Goal: Information Seeking & Learning: Learn about a topic

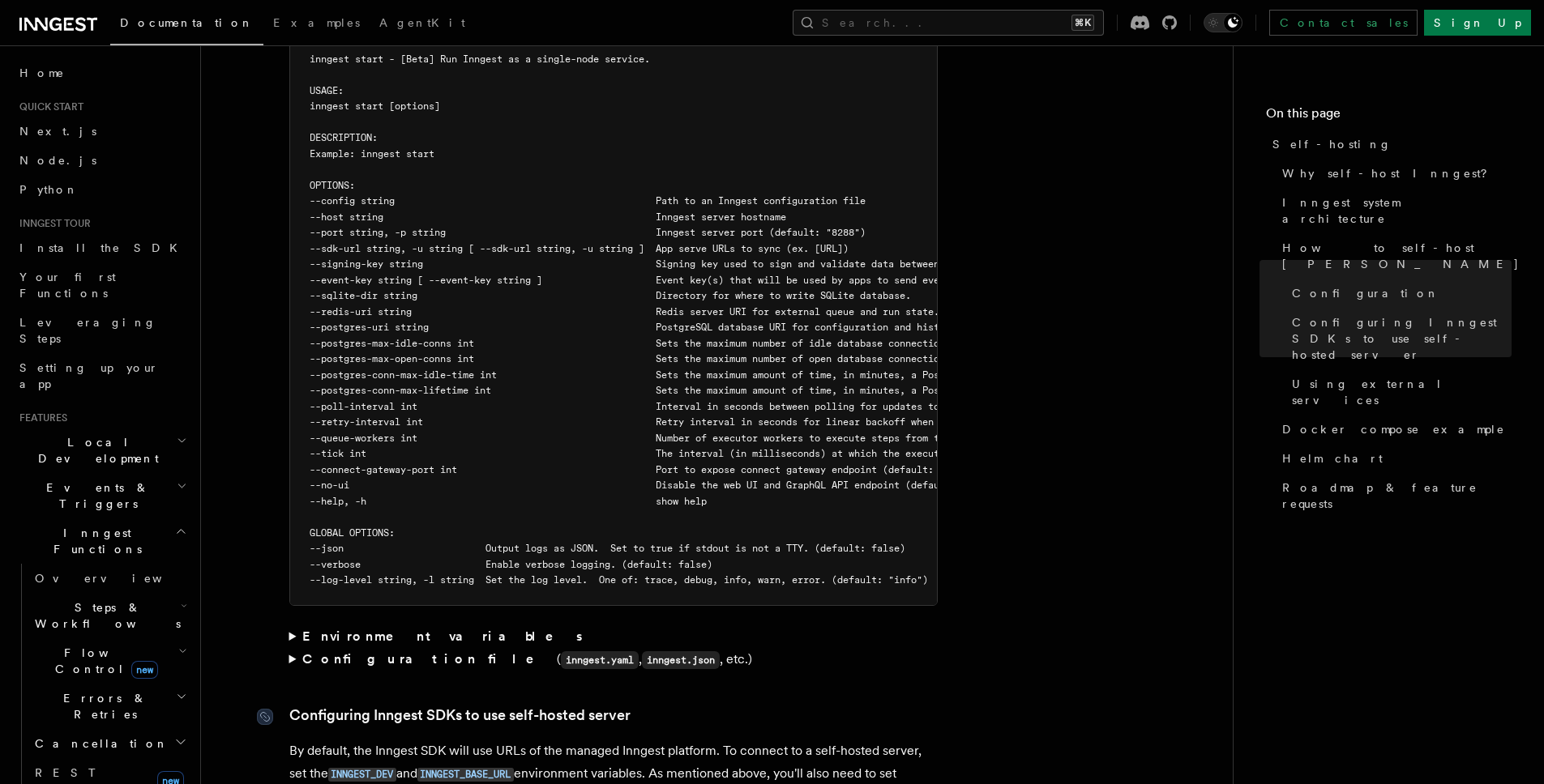
scroll to position [1878, 0]
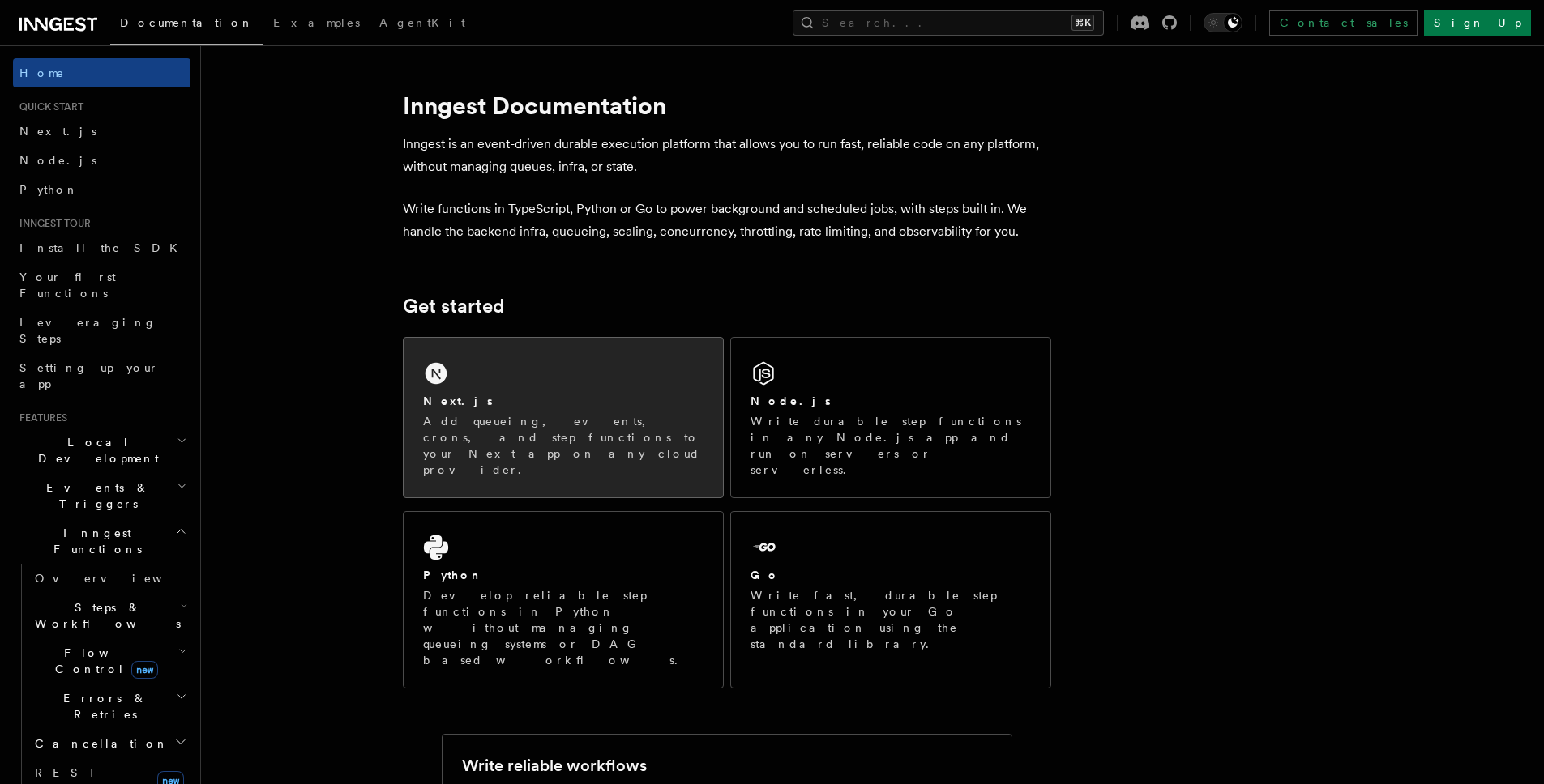
click at [554, 407] on div "Next.js" at bounding box center [563, 401] width 280 height 17
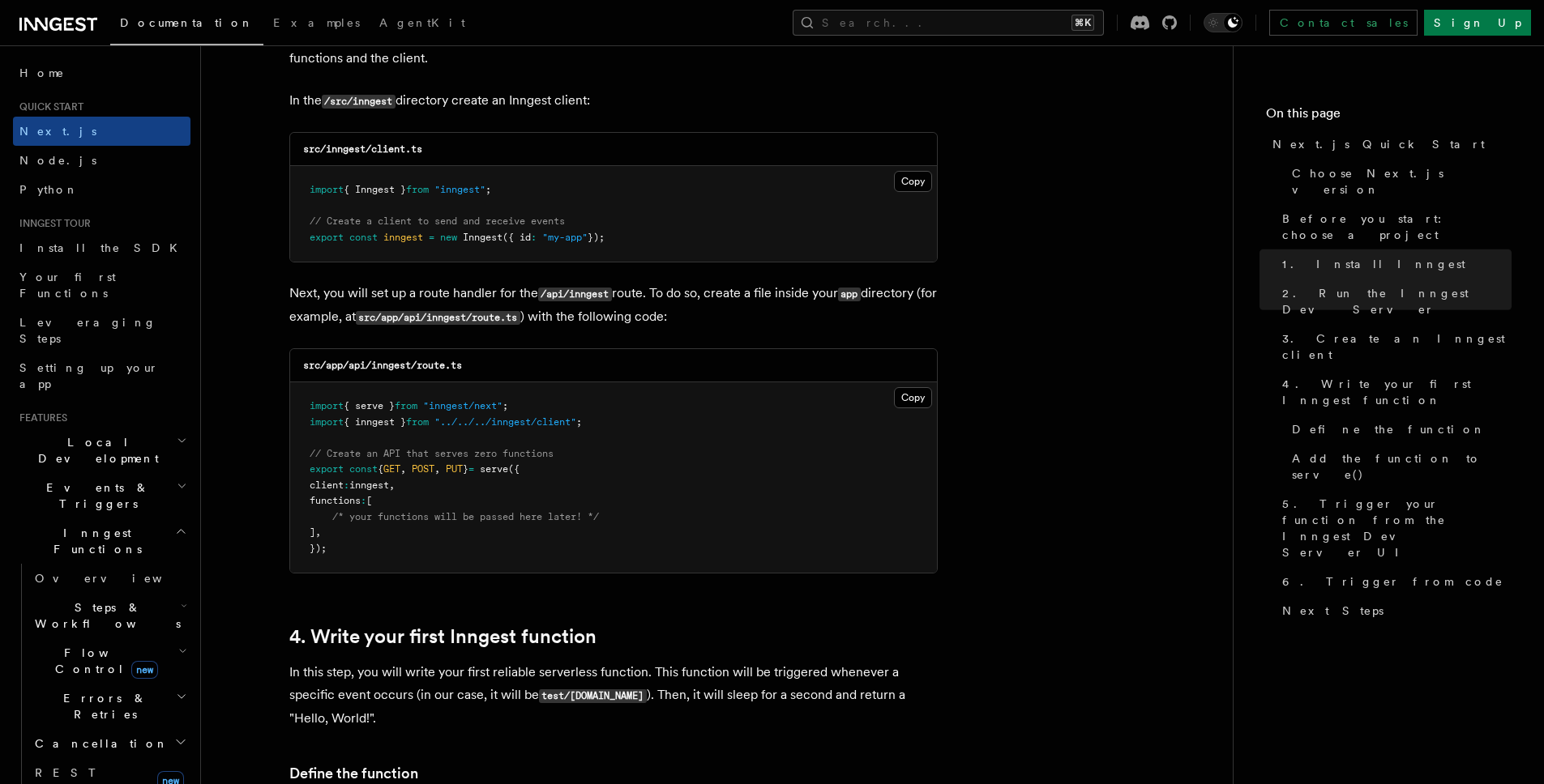
scroll to position [2136, 0]
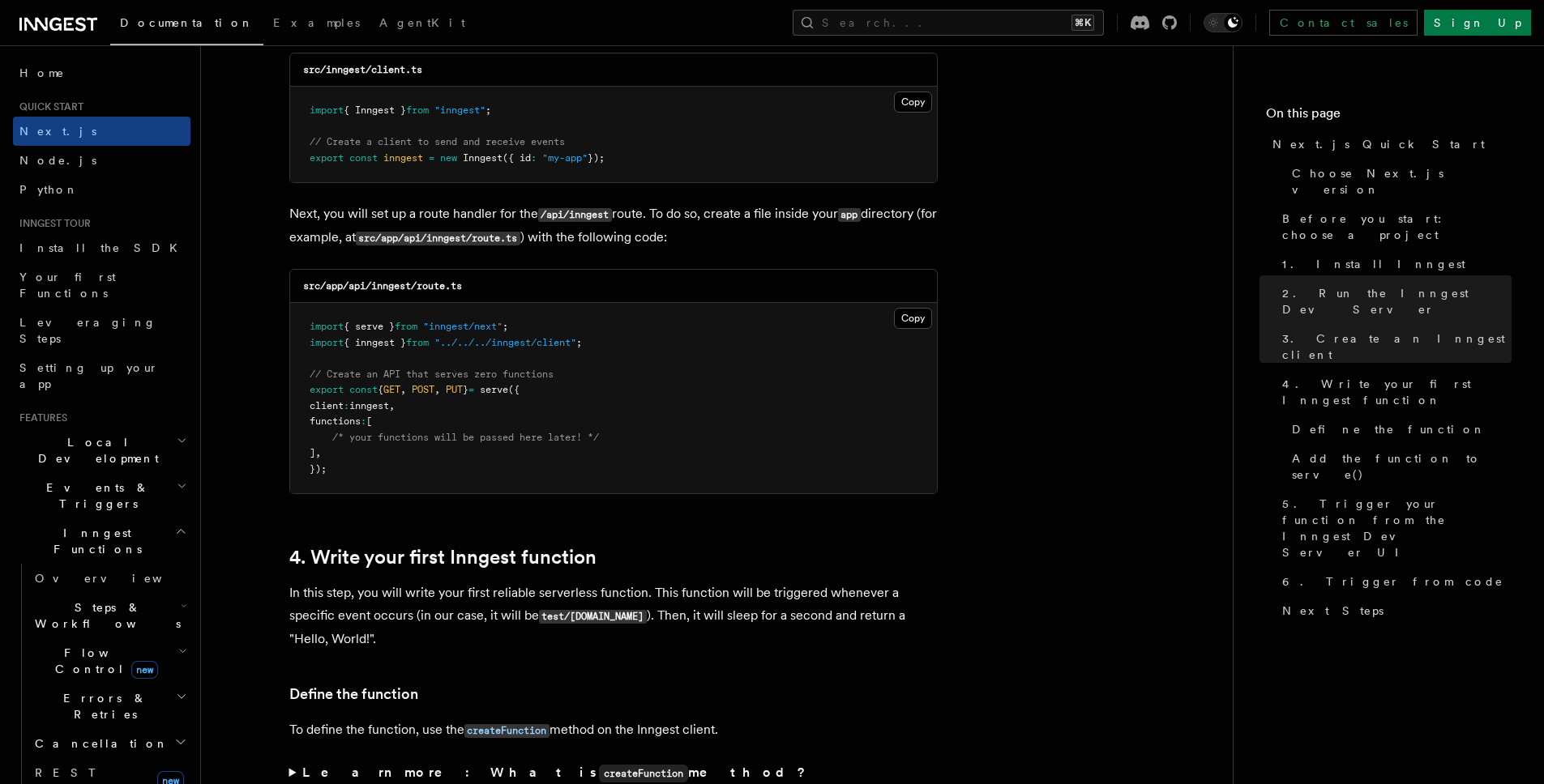
click at [109, 518] on h2 "Inngest Functions" at bounding box center [102, 540] width 178 height 45
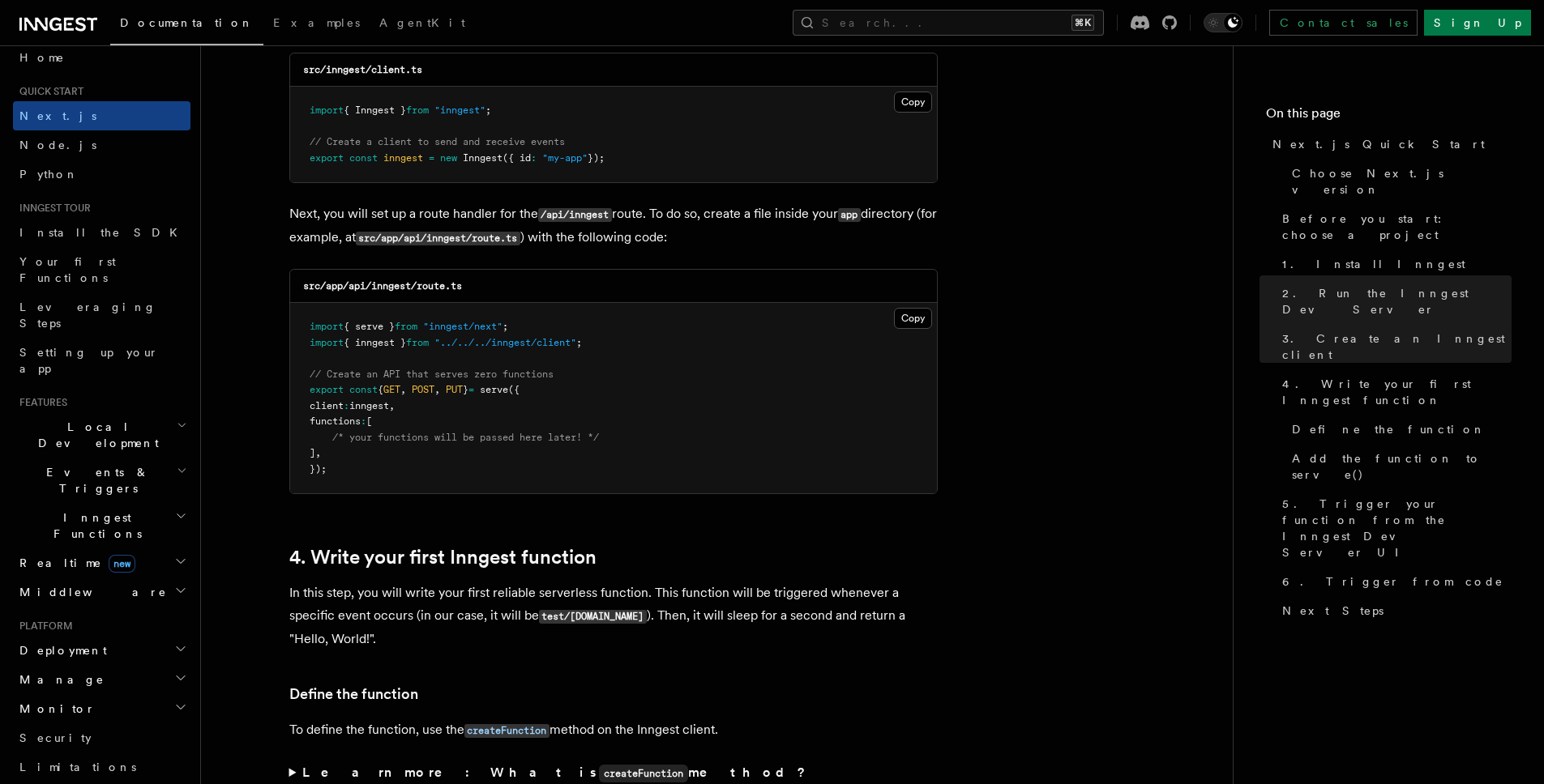
scroll to position [72, 0]
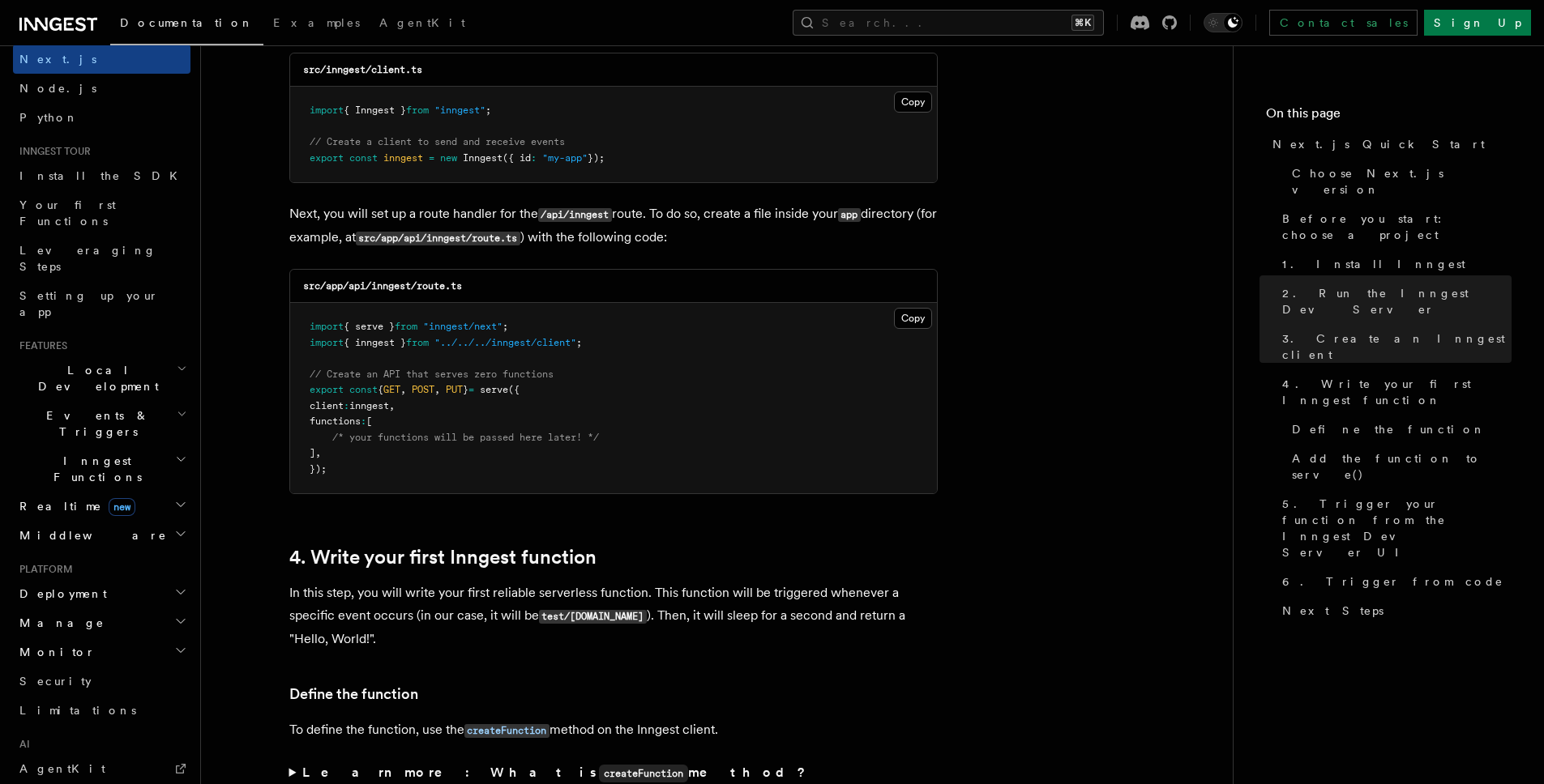
click at [125, 637] on h2 "Monitor" at bounding box center [102, 652] width 178 height 29
click at [116, 675] on span "Observability & metrics" at bounding box center [118, 689] width 167 height 29
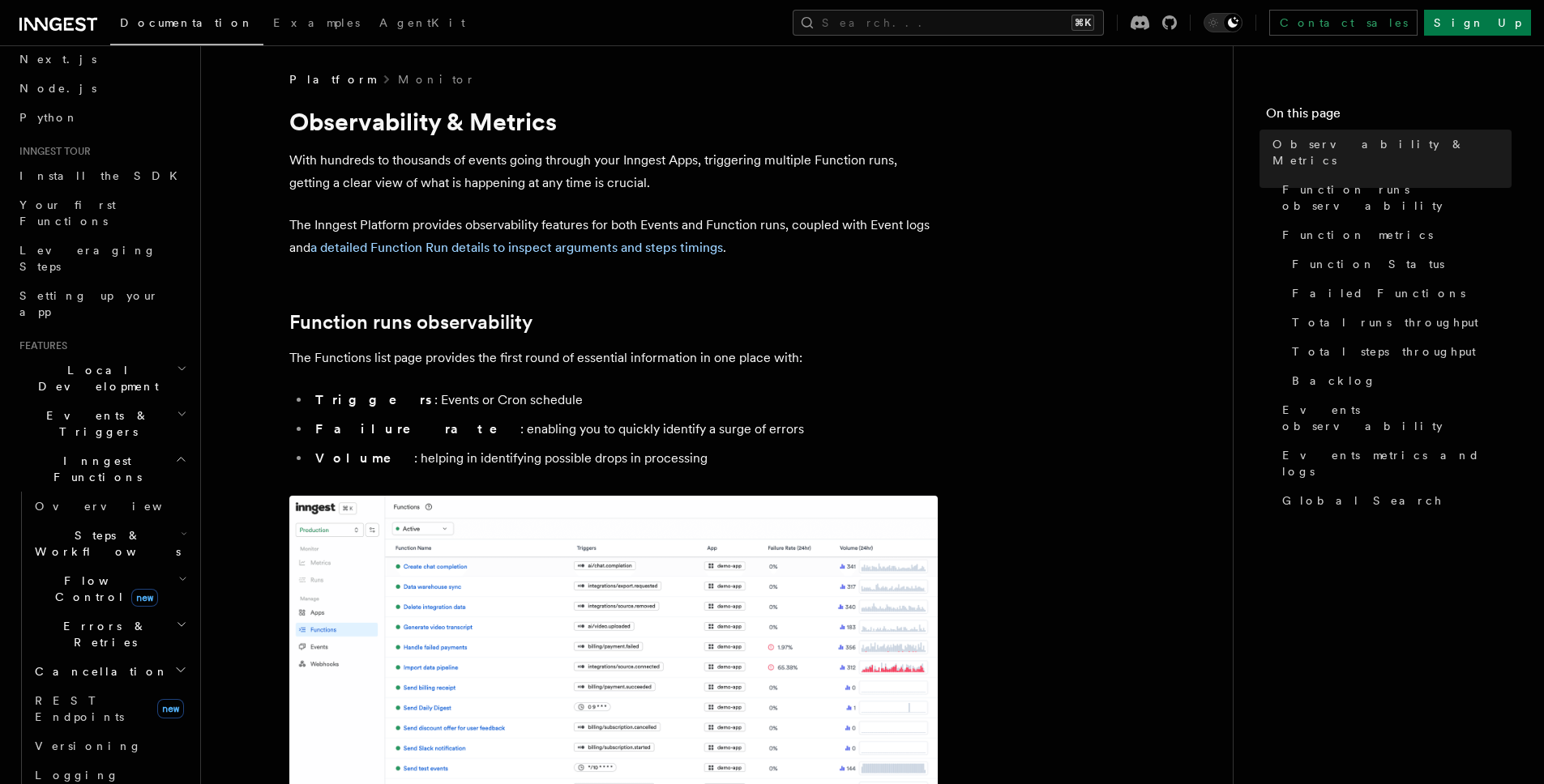
click at [89, 527] on span "Steps & Workflows" at bounding box center [104, 543] width 152 height 32
click at [89, 574] on span "Overview" at bounding box center [134, 580] width 167 height 13
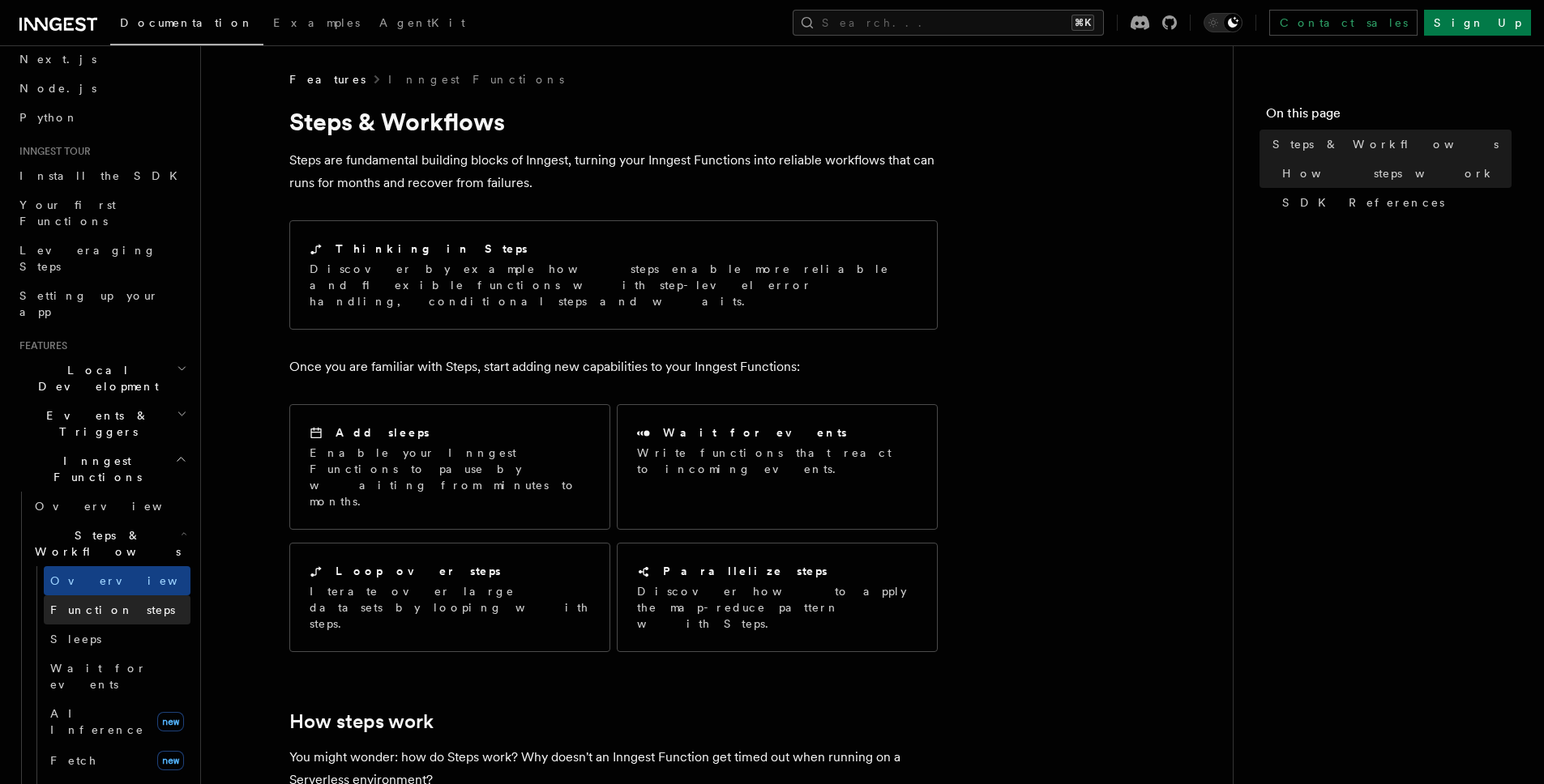
click at [87, 604] on span "Function steps" at bounding box center [113, 610] width 124 height 13
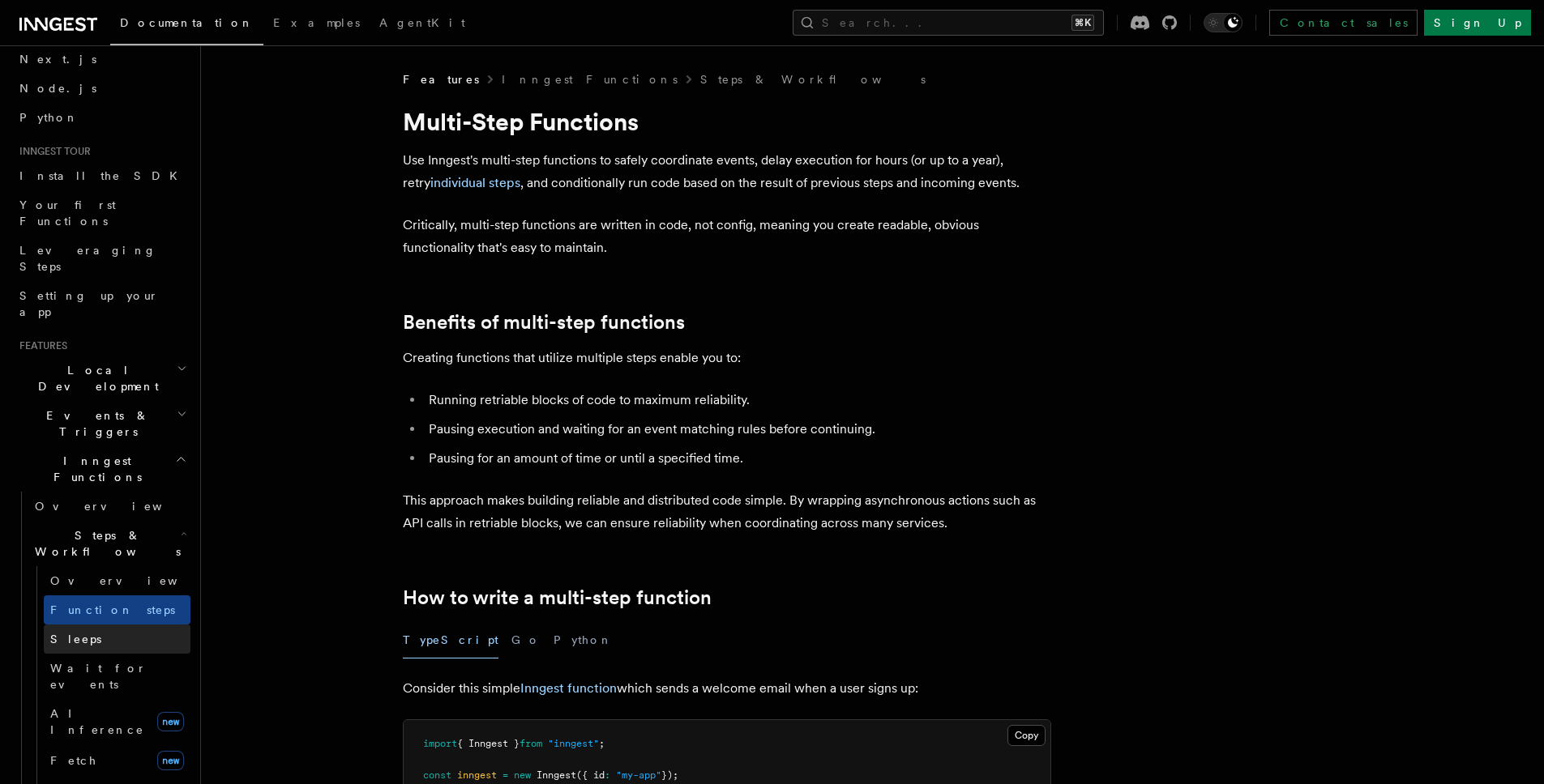
click at [87, 625] on link "Sleeps" at bounding box center [116, 639] width 147 height 29
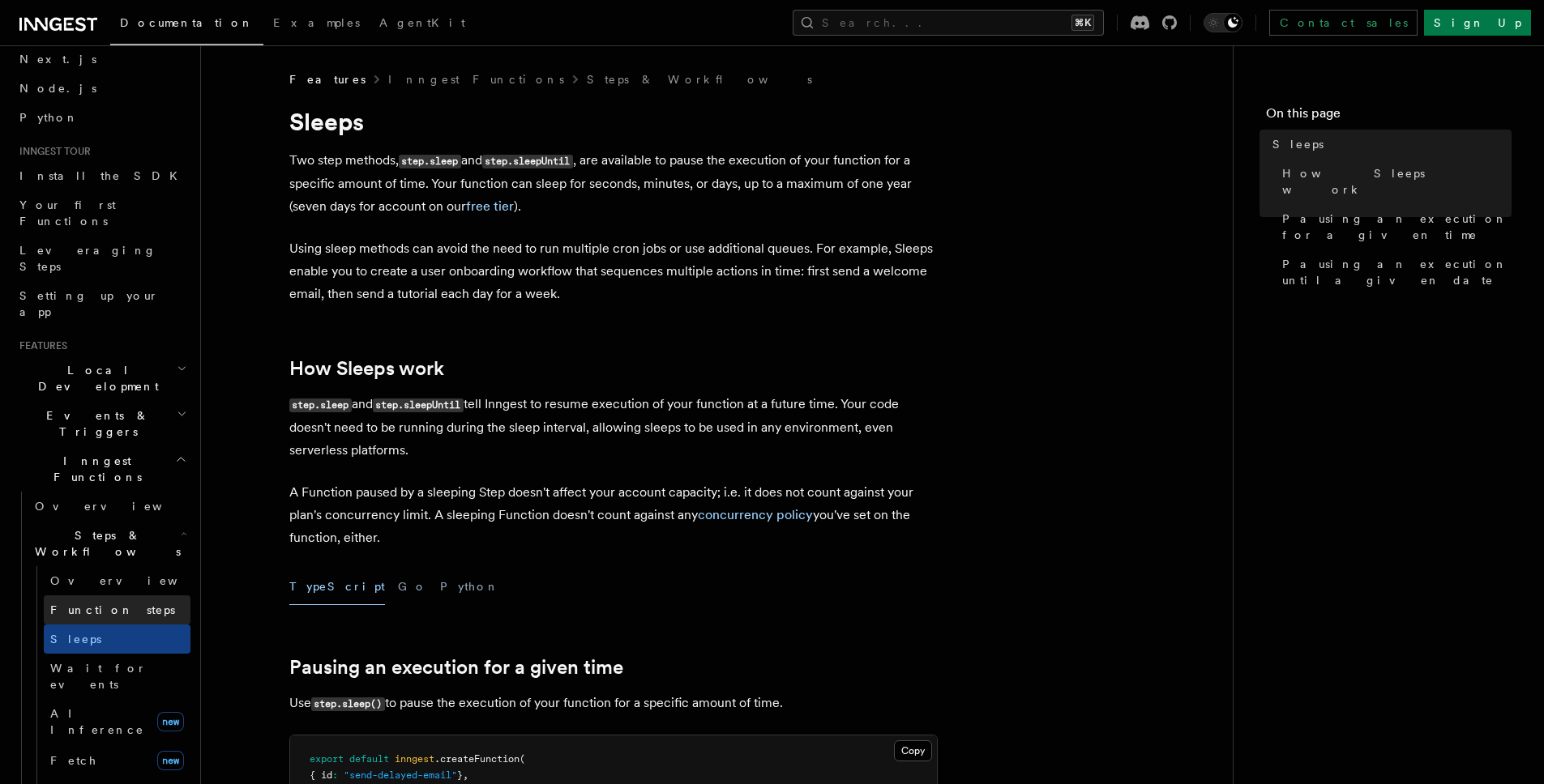
click at [95, 604] on span "Function steps" at bounding box center [113, 610] width 124 height 13
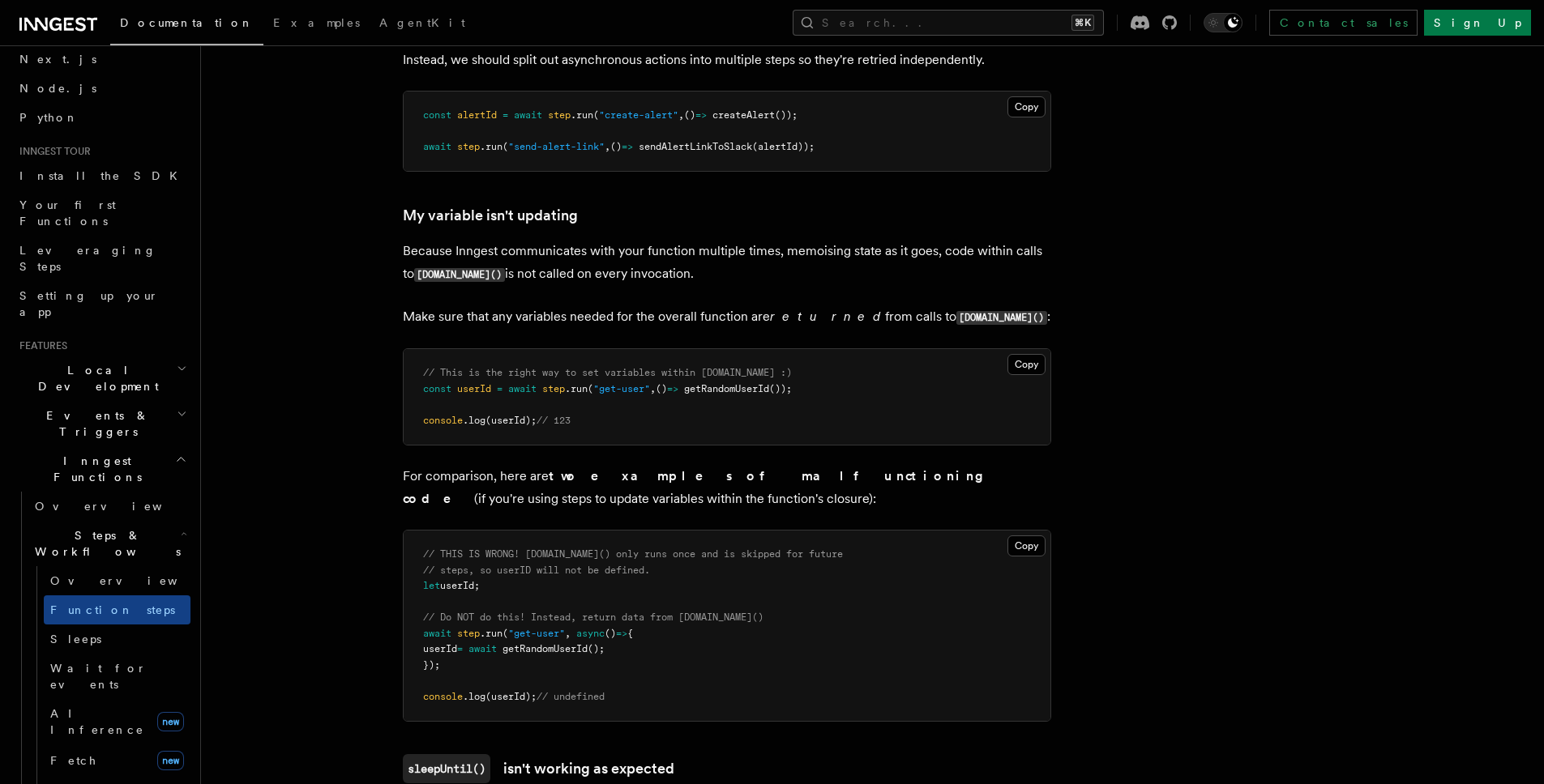
scroll to position [4184, 0]
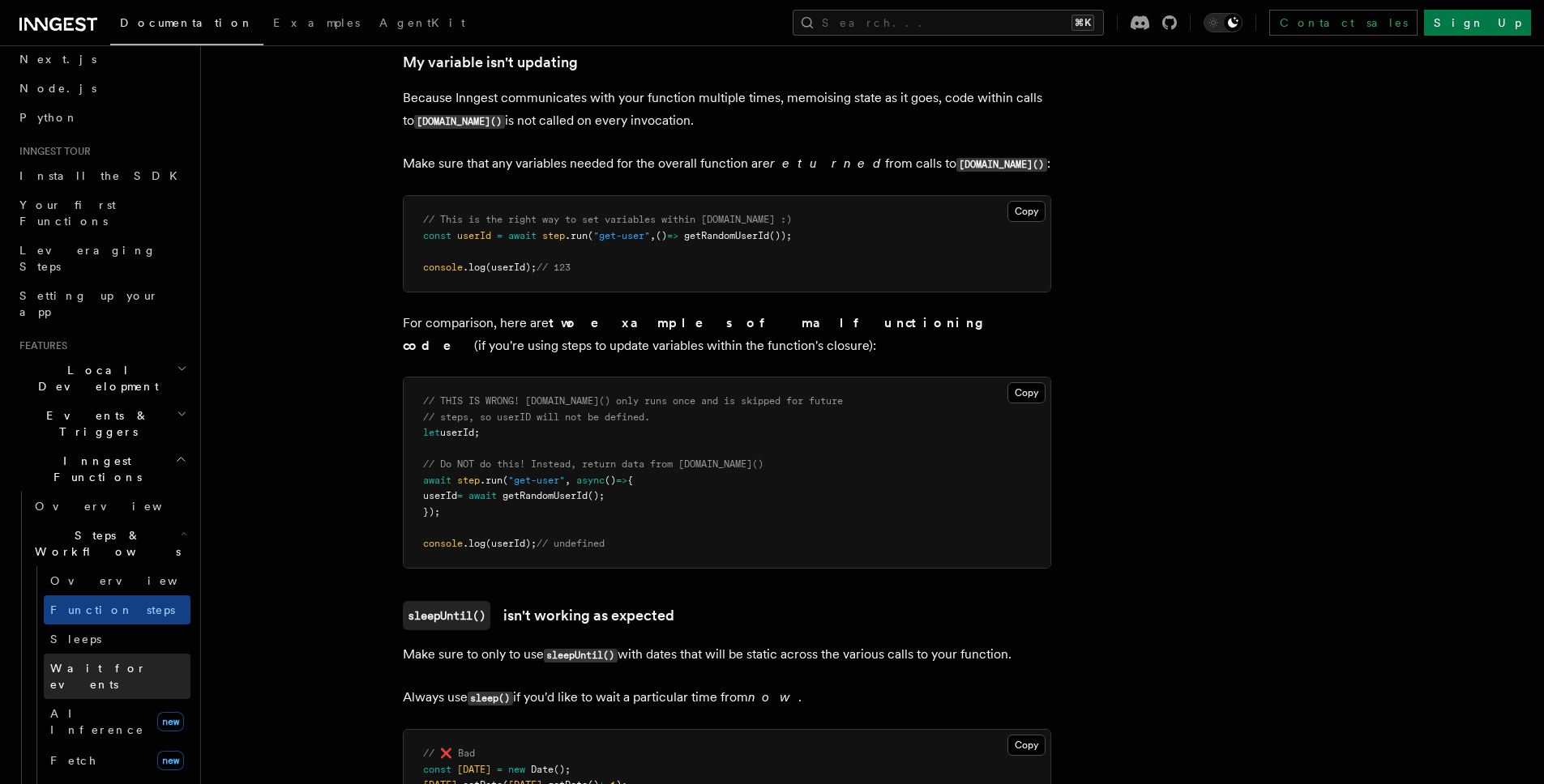
click at [103, 662] on span "Wait for events" at bounding box center [99, 676] width 96 height 29
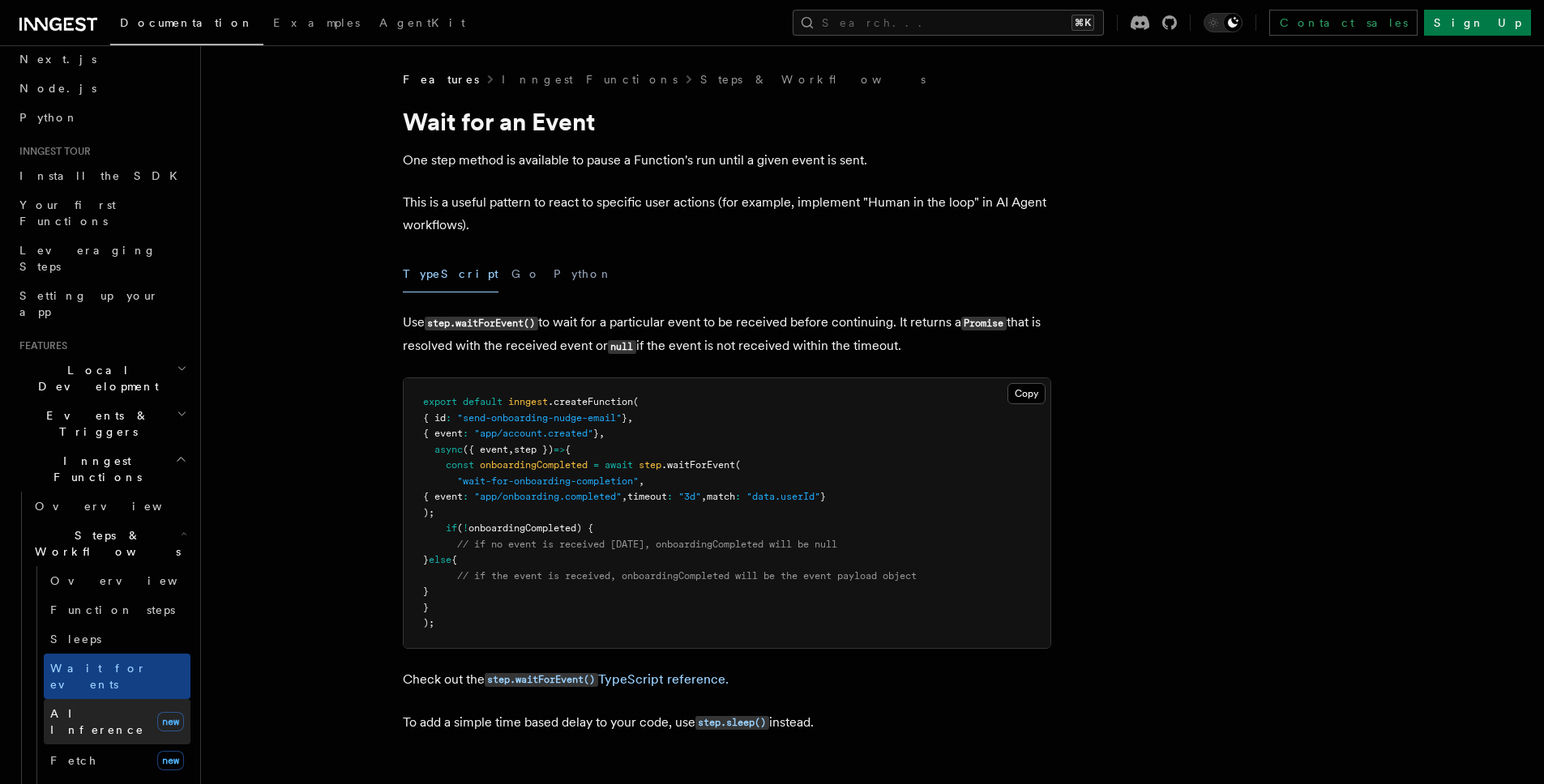
click at [100, 708] on span "AI Inference" at bounding box center [98, 722] width 94 height 29
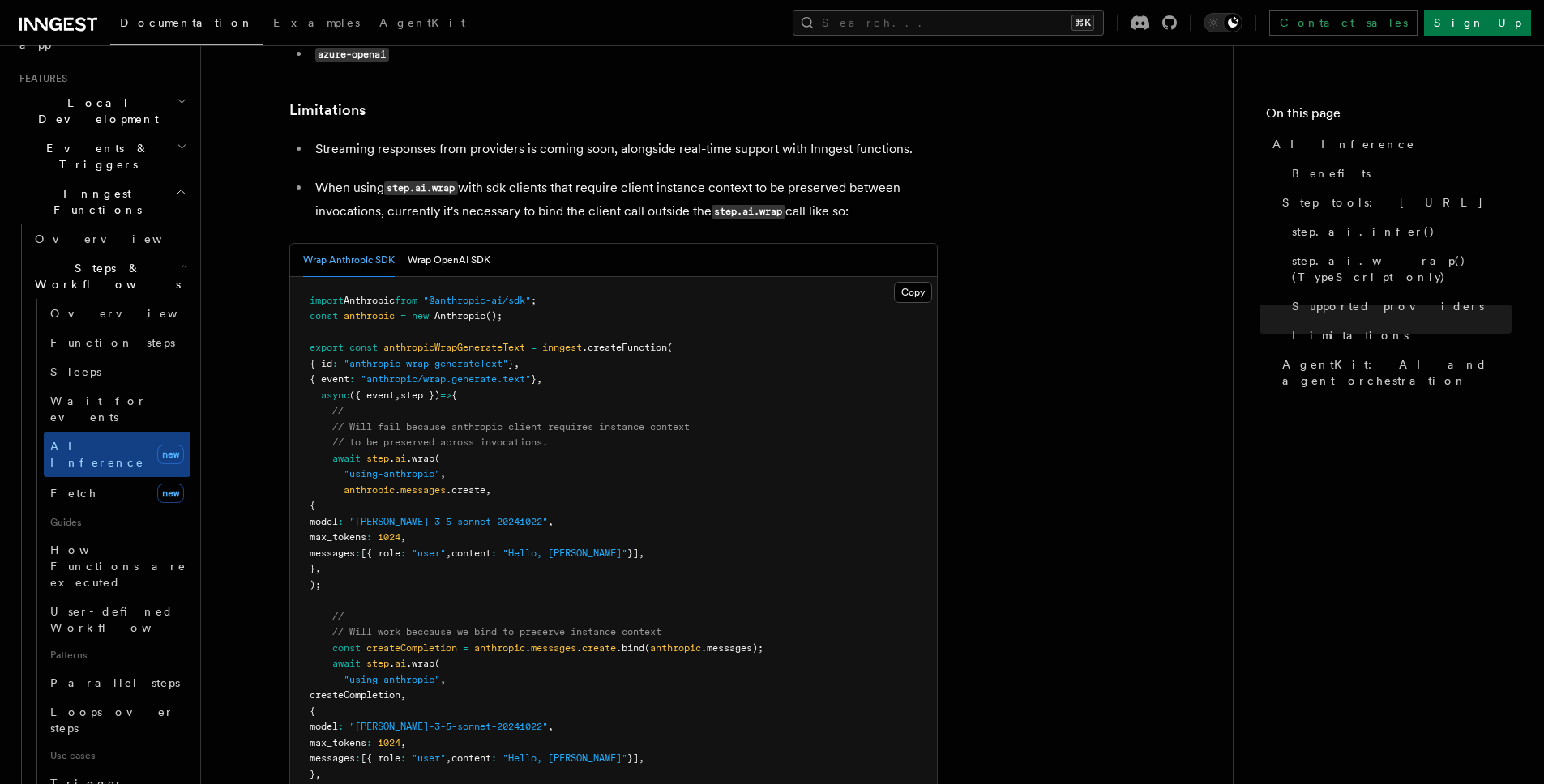
scroll to position [16, 0]
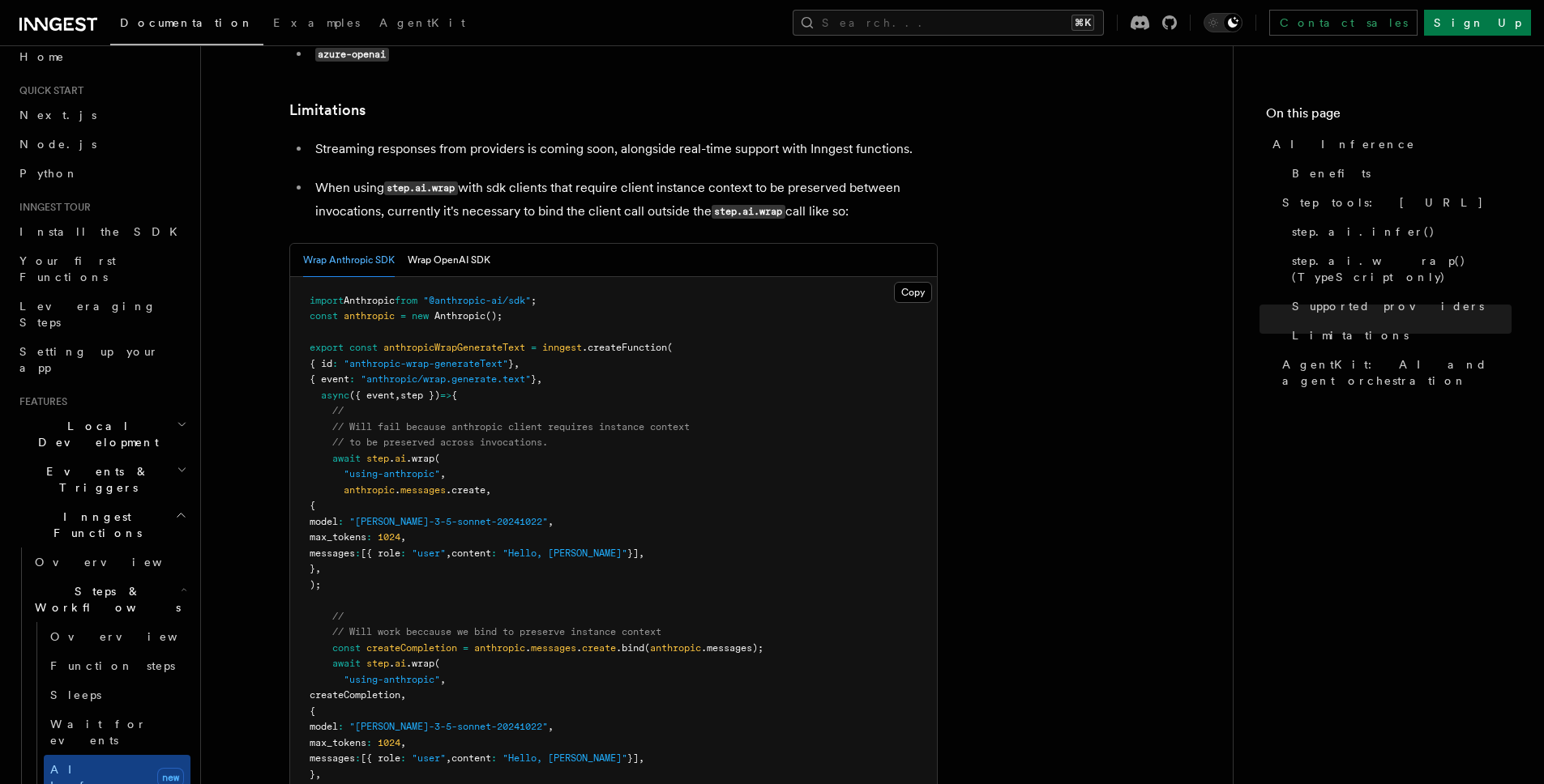
click at [96, 509] on span "Inngest Functions" at bounding box center [94, 525] width 162 height 32
click at [106, 693] on h2 "Monitor" at bounding box center [102, 708] width 178 height 29
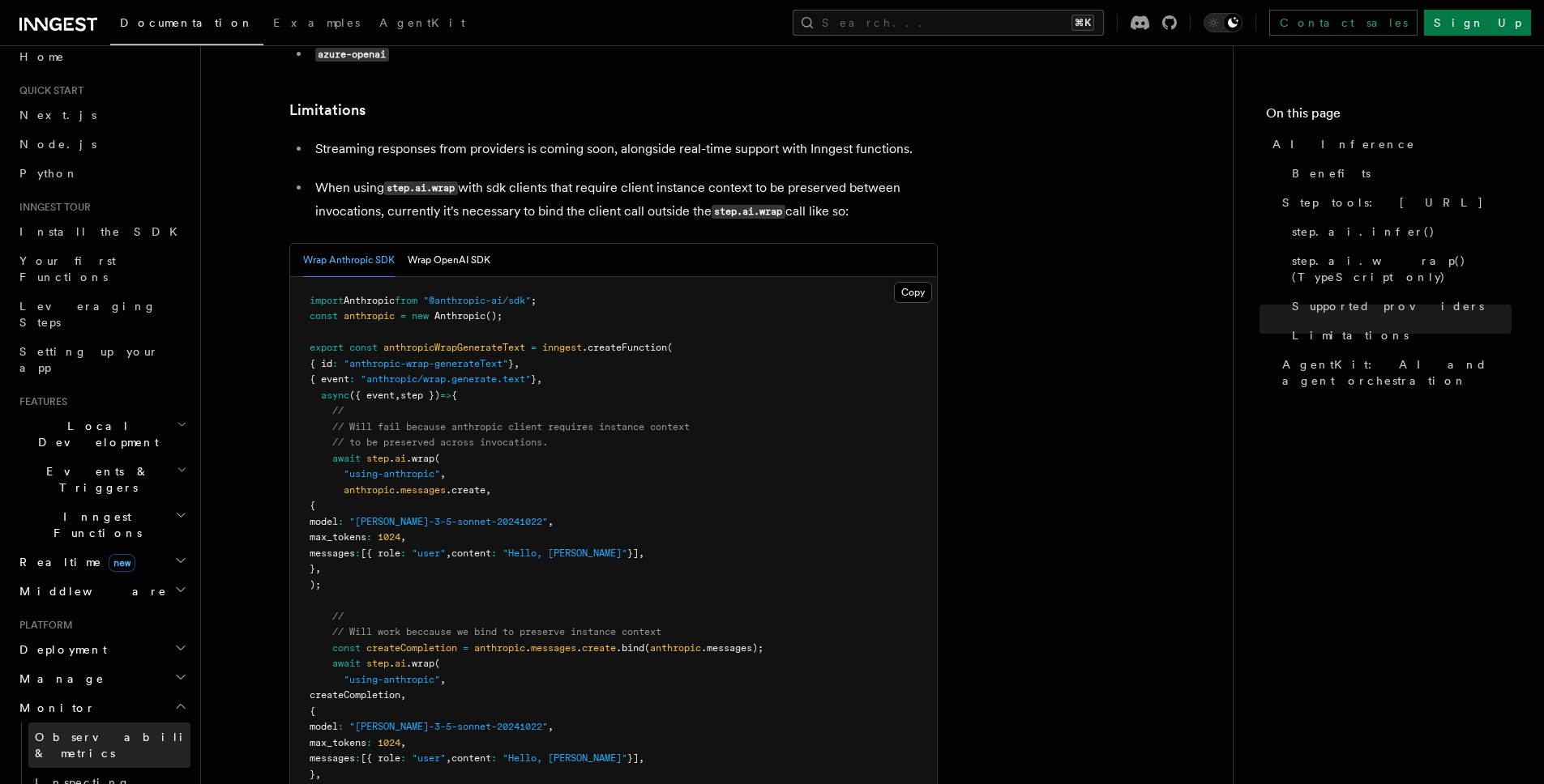
click at [123, 731] on span "Observability & metrics" at bounding box center [118, 745] width 167 height 29
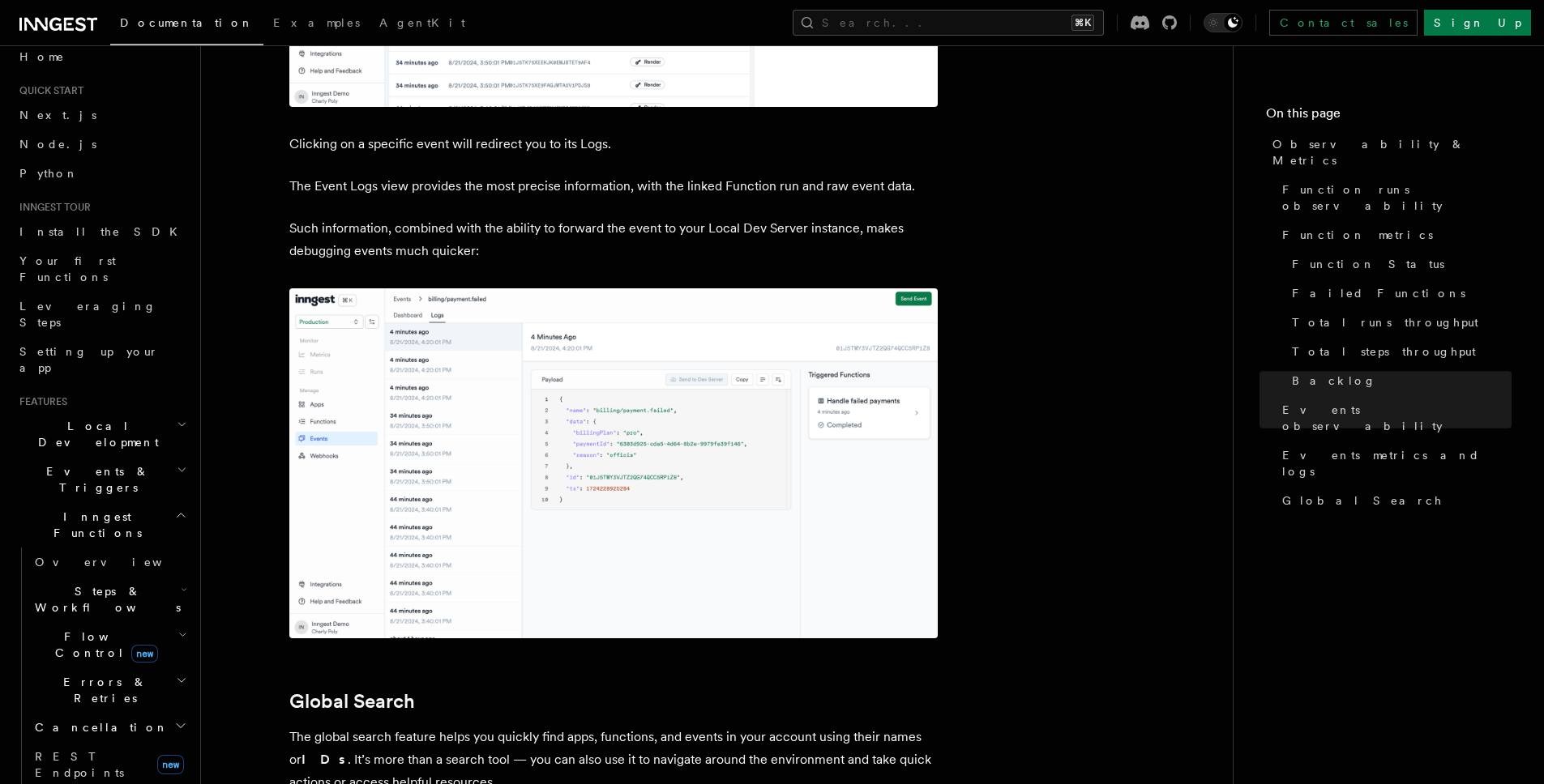
scroll to position [4736, 0]
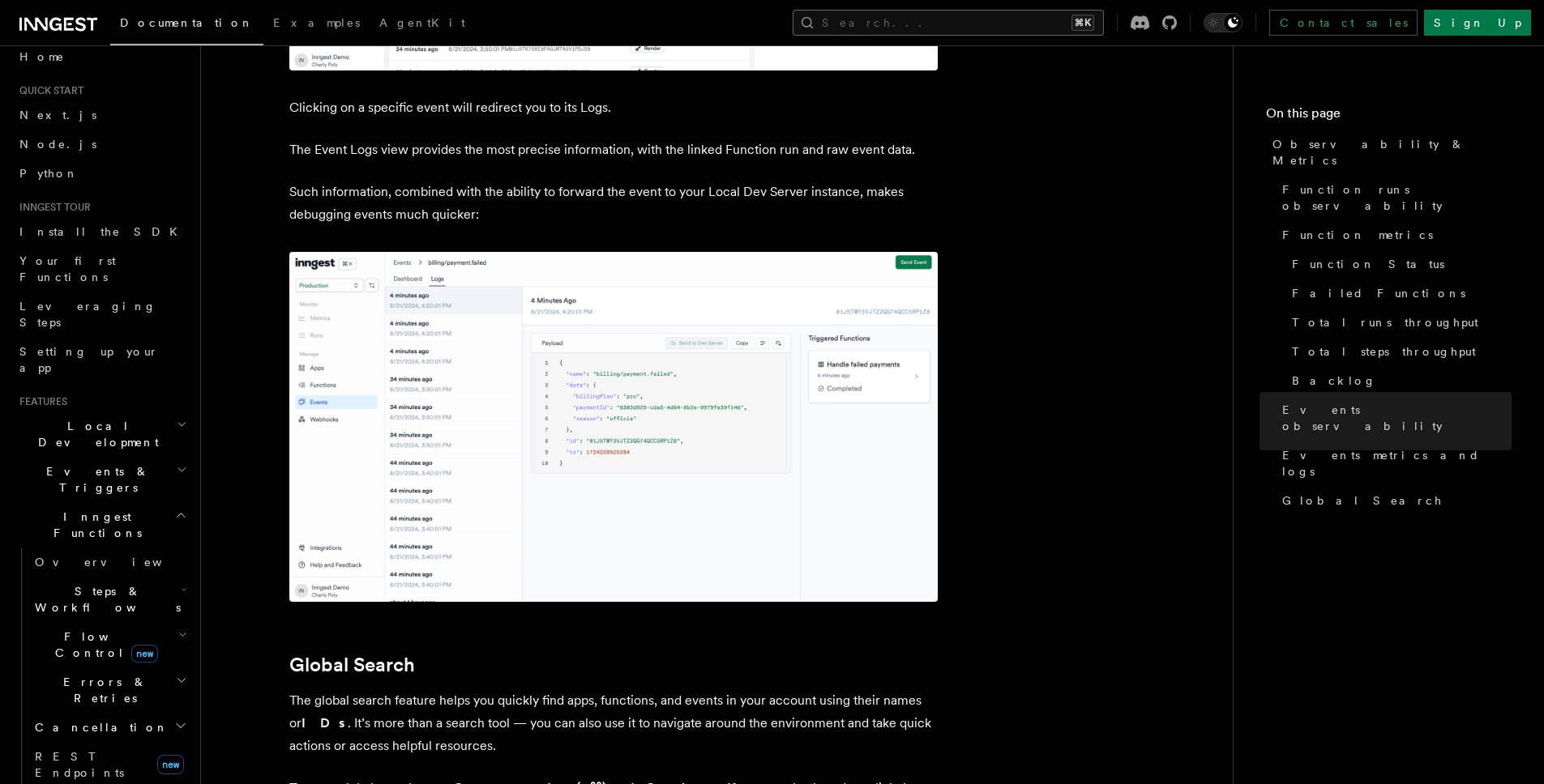
drag, startPoint x: 975, startPoint y: 39, endPoint x: 968, endPoint y: 20, distance: 20.2
click at [975, 38] on div "Documentation Examples AgentKit Search... ⌘K Contact sales Sign Up" at bounding box center [772, 22] width 1544 height 45
click at [968, 20] on button "Search... ⌘K" at bounding box center [948, 22] width 311 height 26
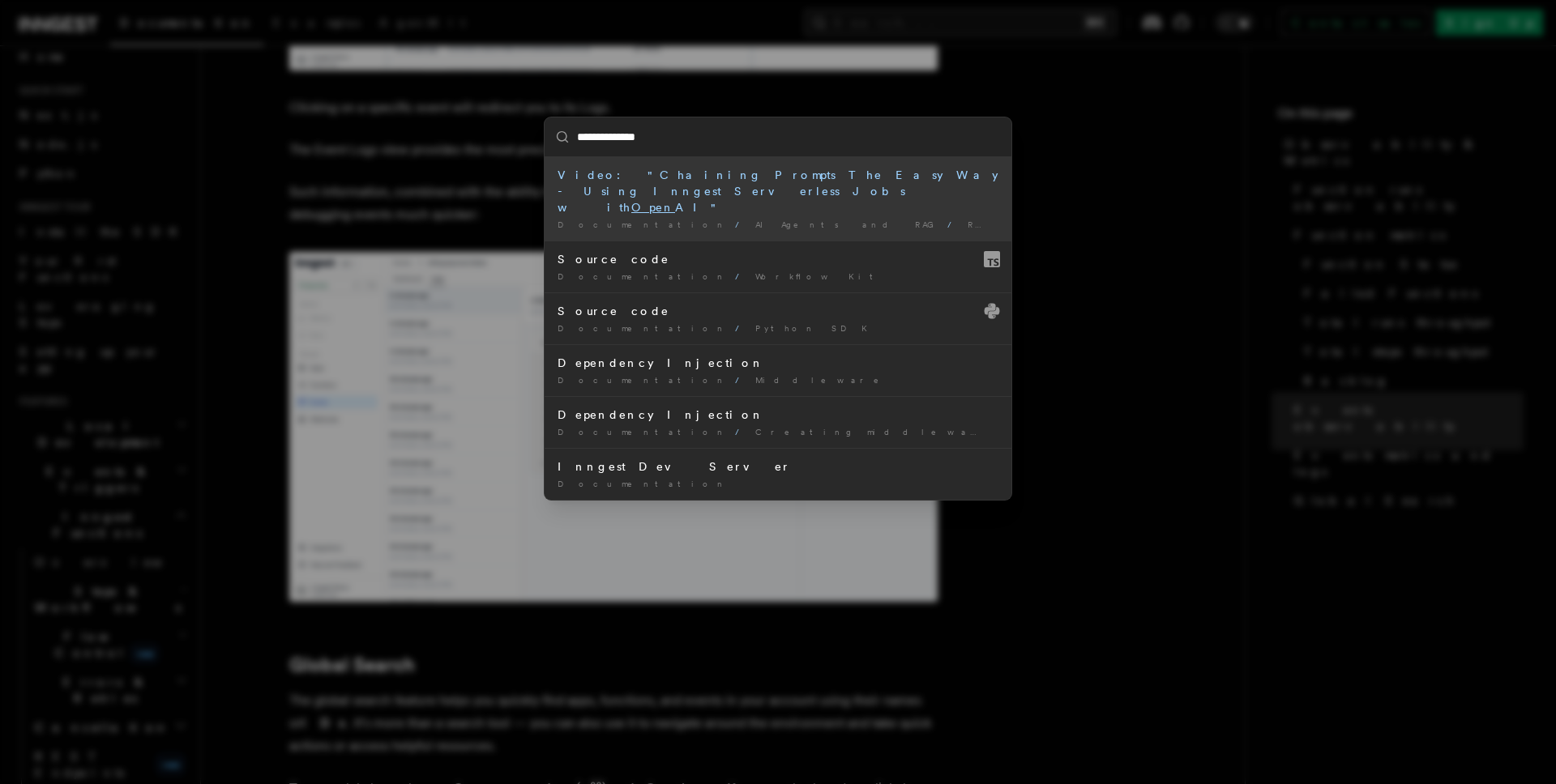
type input "**********"
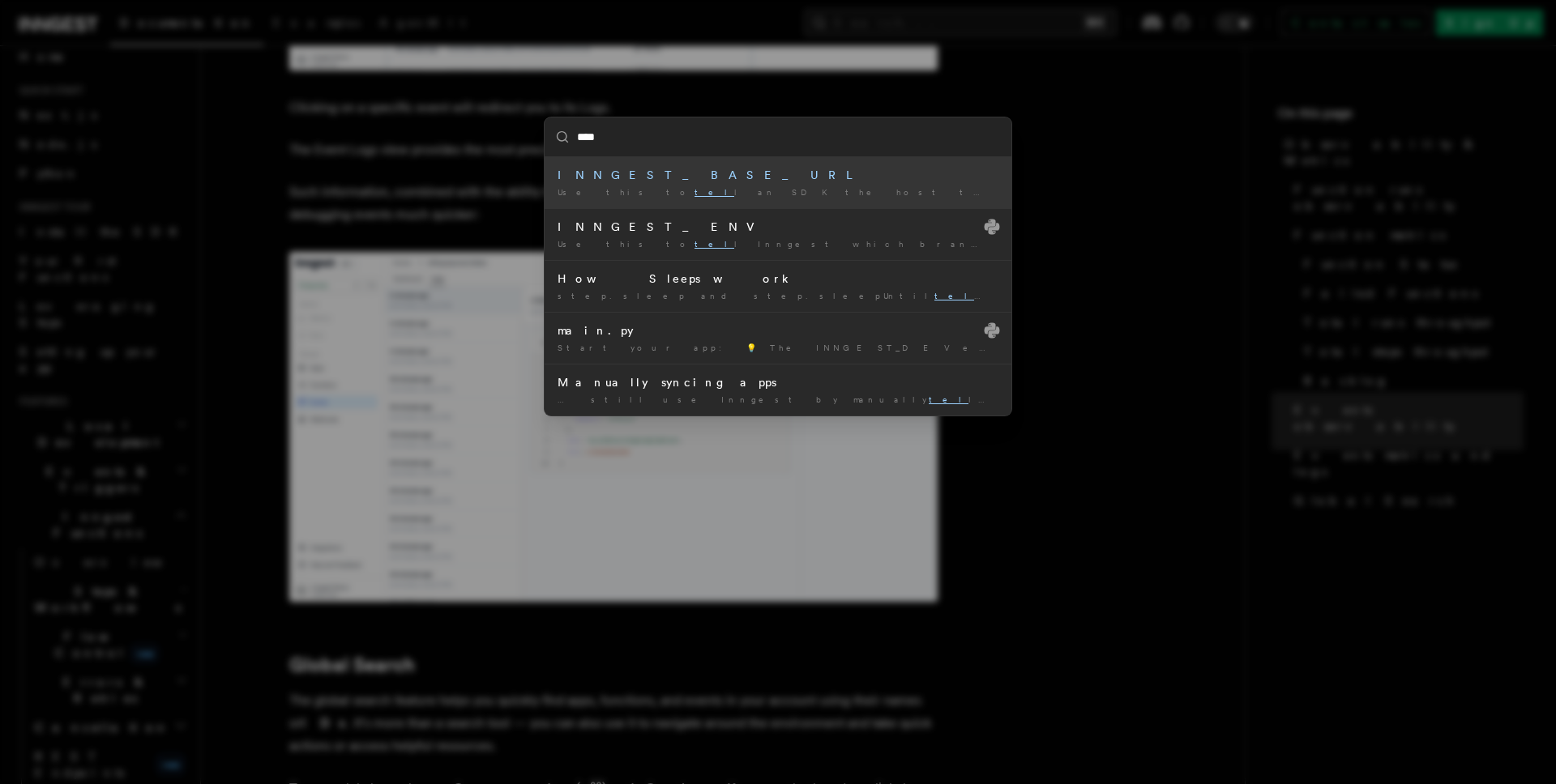
type input "***"
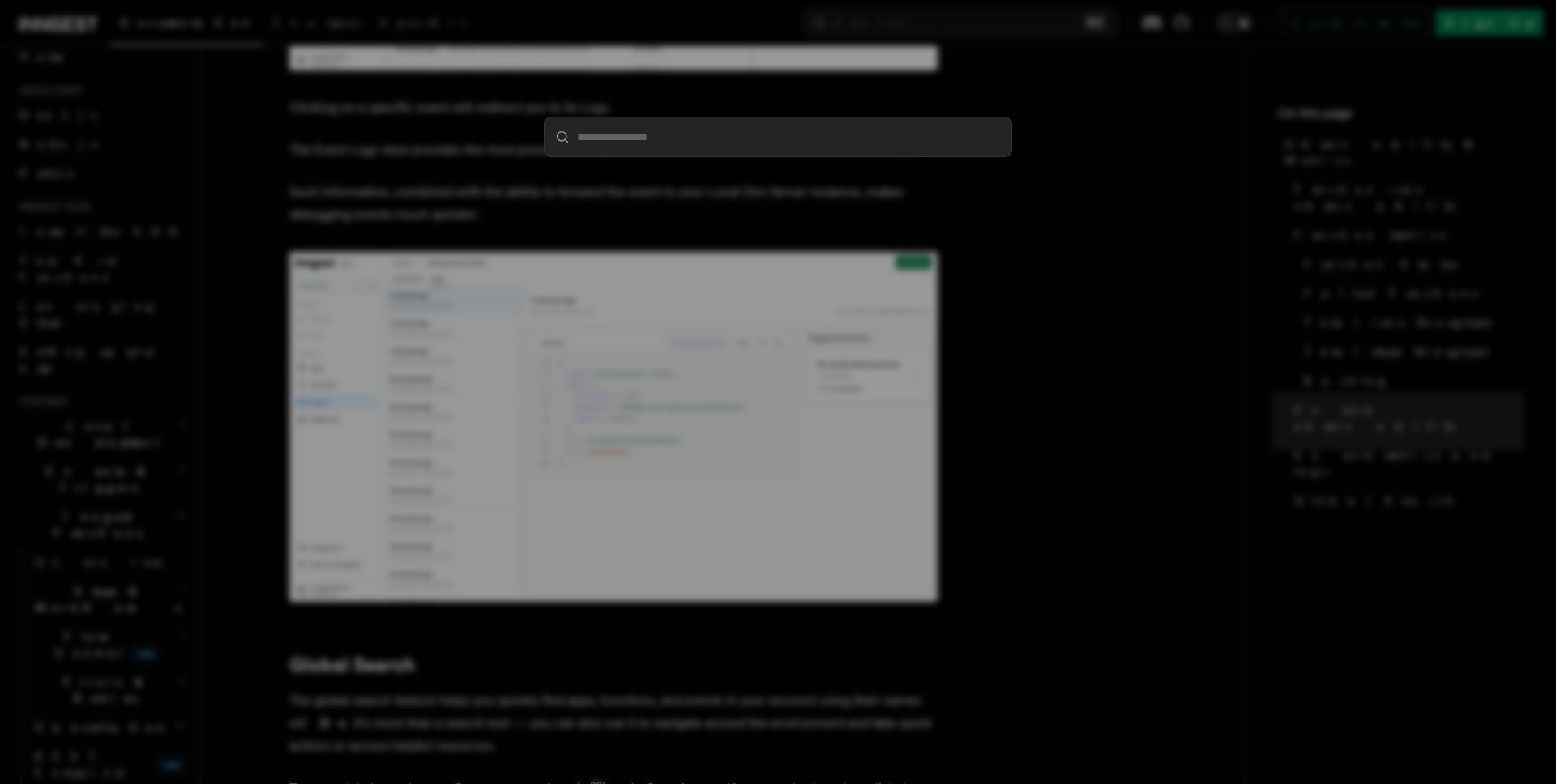
click at [1138, 325] on div at bounding box center [778, 392] width 1556 height 784
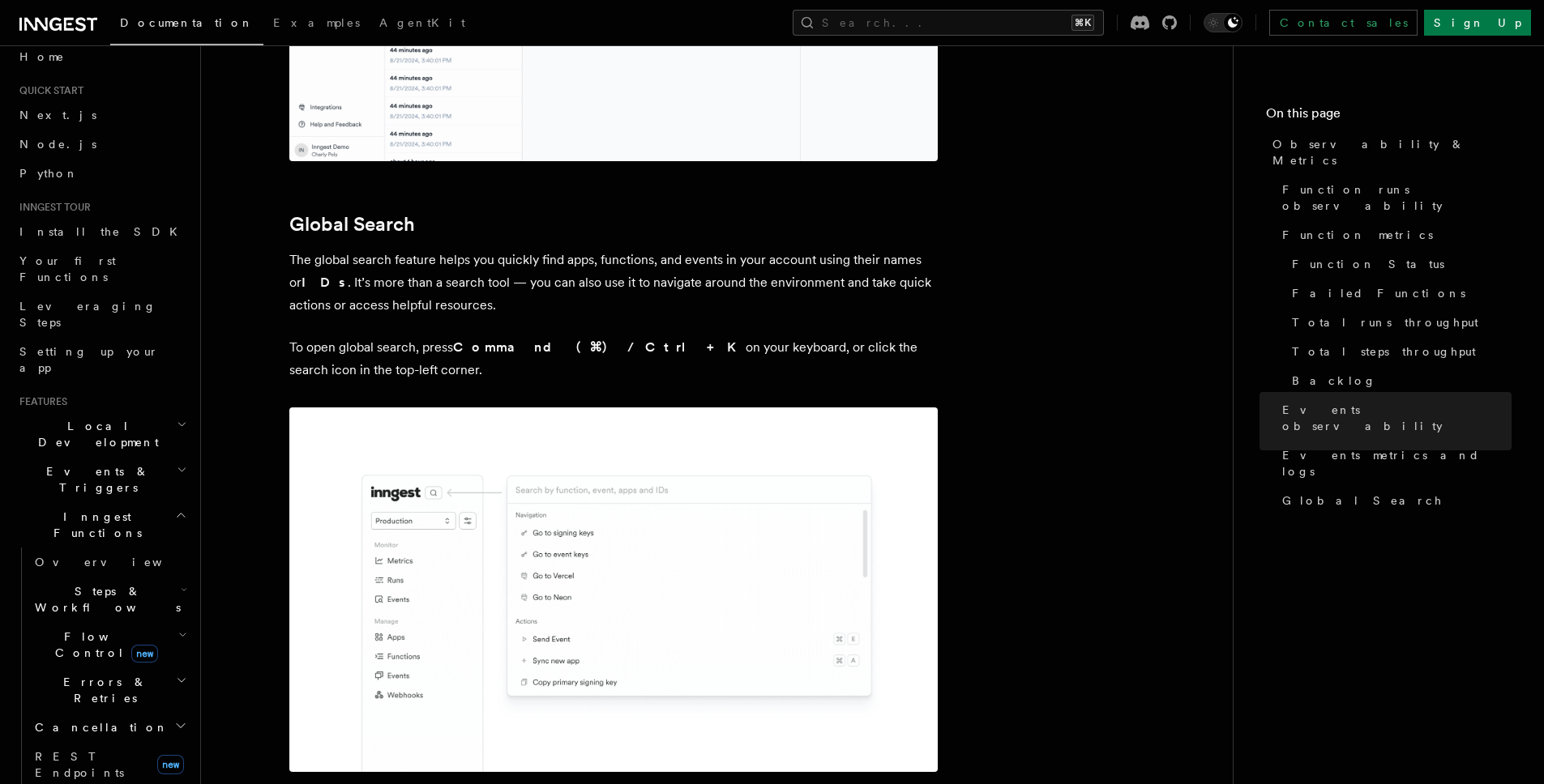
scroll to position [5354, 0]
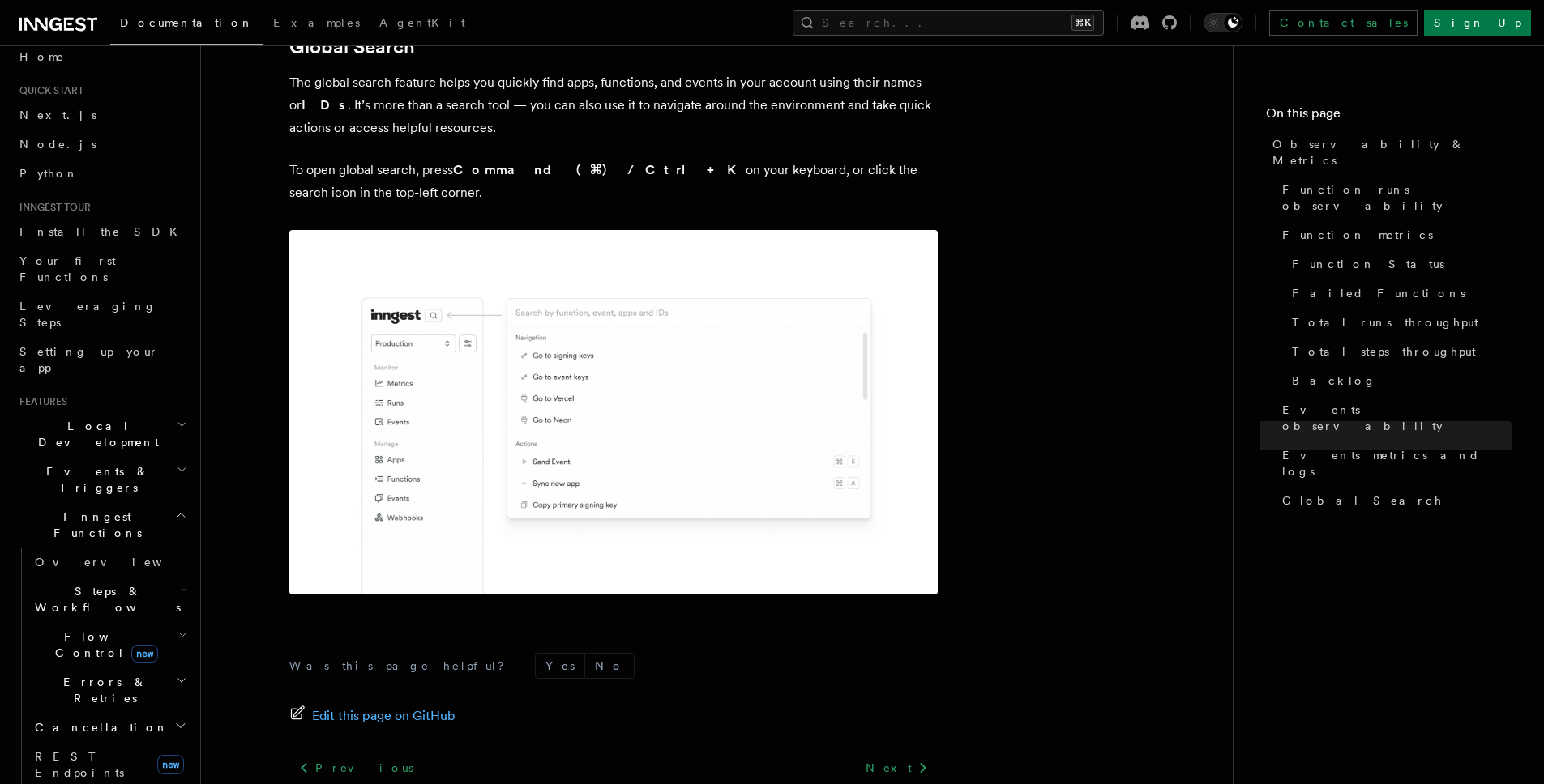
click at [897, 754] on div "Next Inspecting function runs" at bounding box center [845, 784] width 185 height 61
click at [901, 754] on link "Next" at bounding box center [897, 768] width 82 height 29
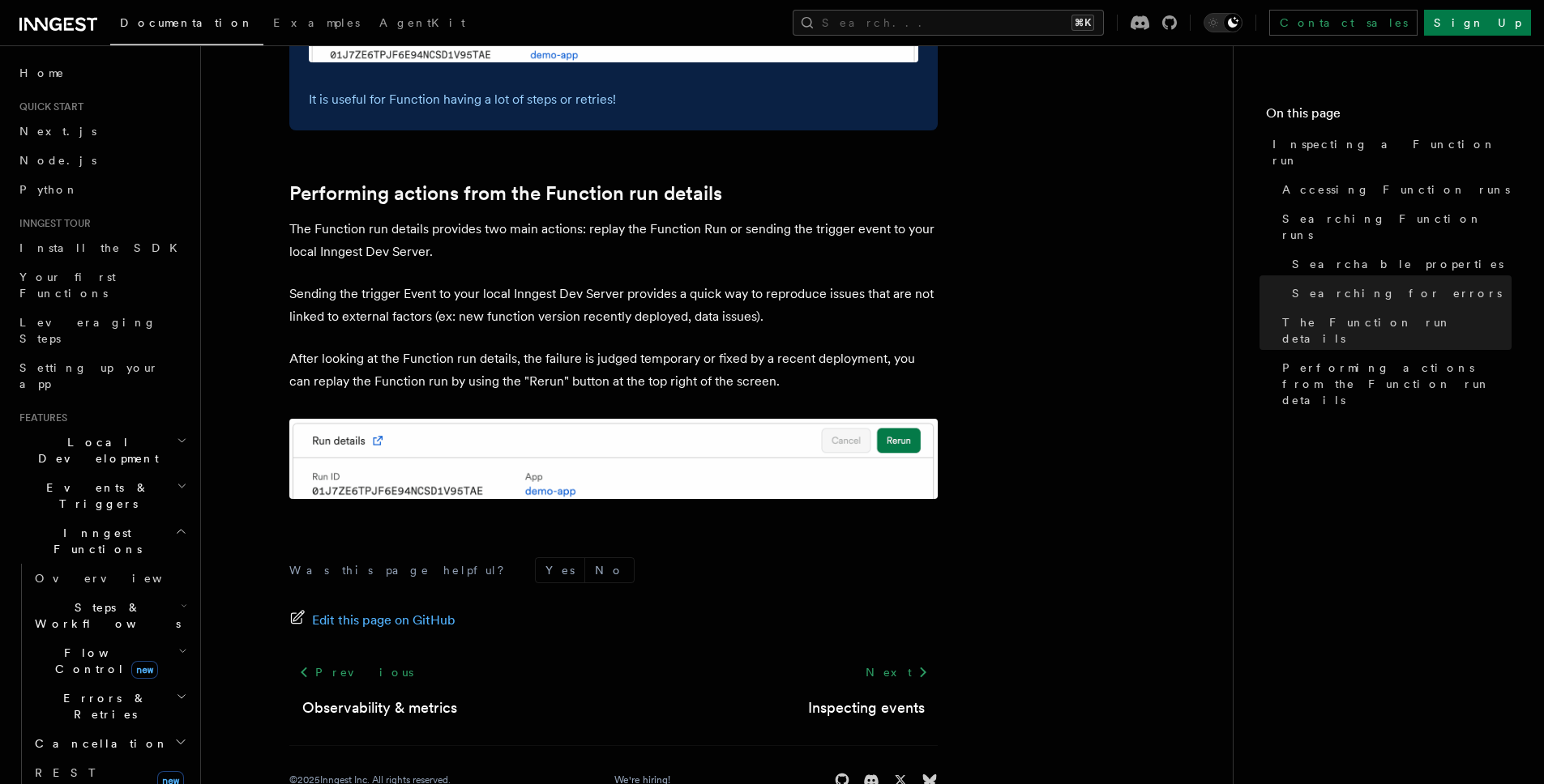
scroll to position [4178, 0]
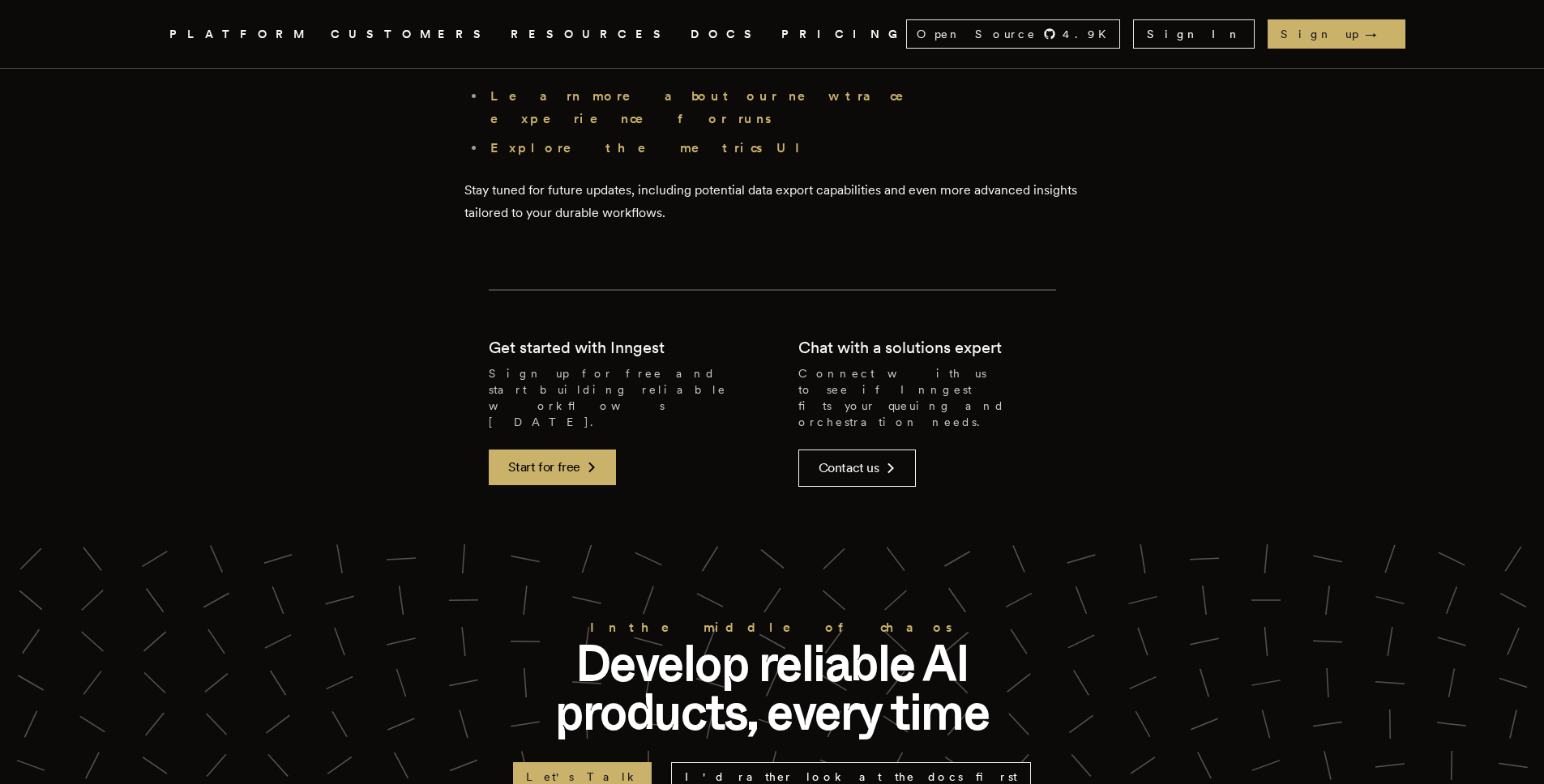
scroll to position [4855, 0]
